Goal: Information Seeking & Learning: Understand process/instructions

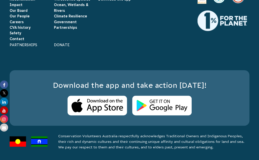
scroll to position [3381, 0]
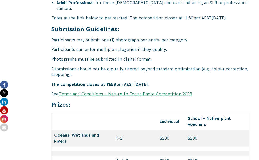
scroll to position [2048, 0]
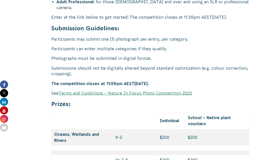
click at [144, 93] on link "Terms and Conditions – Nature In Focus Photo Competition 2025" at bounding box center [125, 93] width 133 height 5
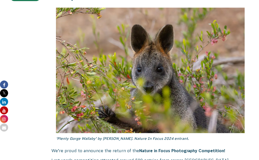
scroll to position [177, 0]
